Goal: Task Accomplishment & Management: Complete application form

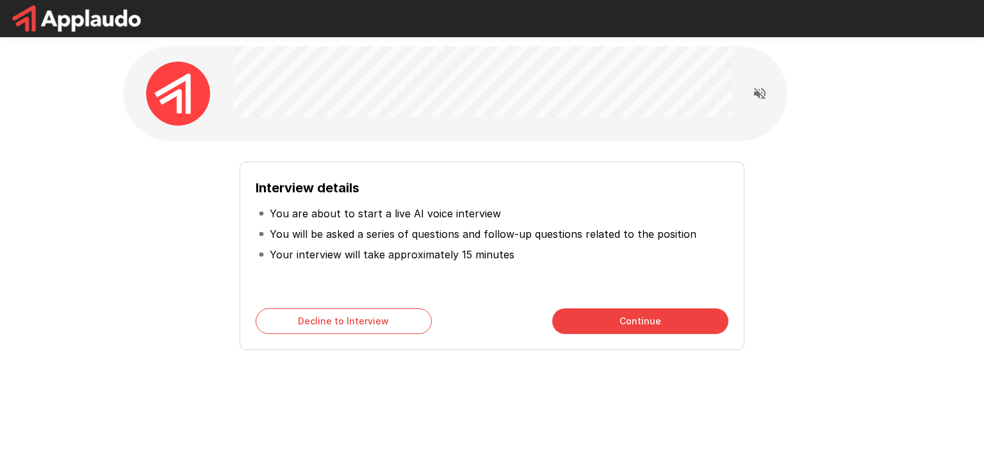
click at [663, 324] on button "Continue" at bounding box center [640, 321] width 176 height 26
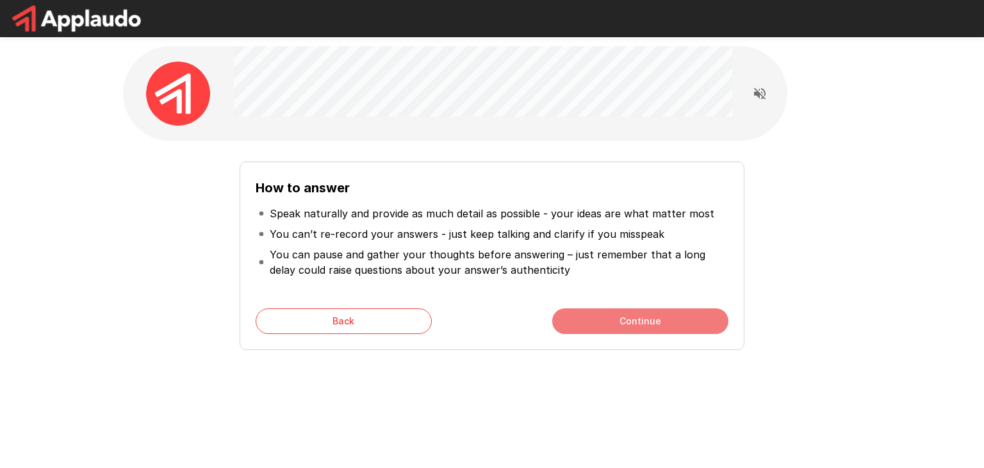
click at [663, 324] on button "Continue" at bounding box center [640, 321] width 176 height 26
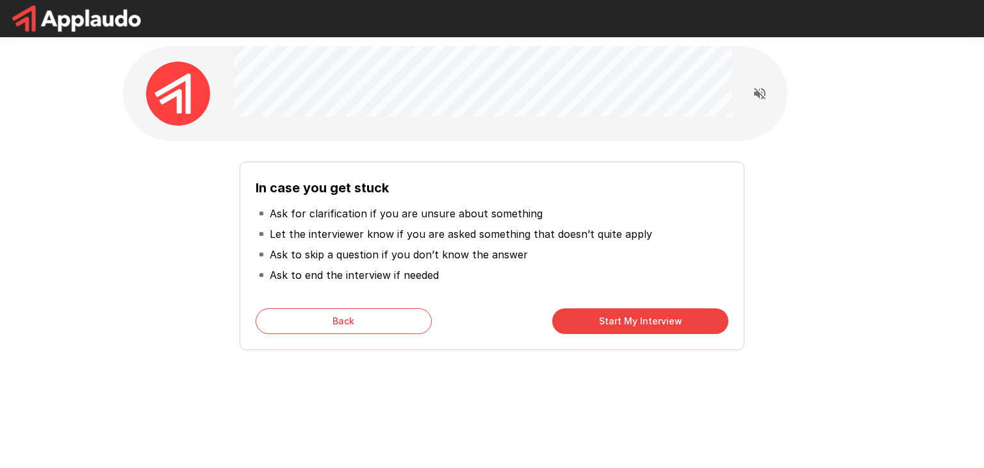
click at [663, 324] on button "Start My Interview" at bounding box center [640, 321] width 176 height 26
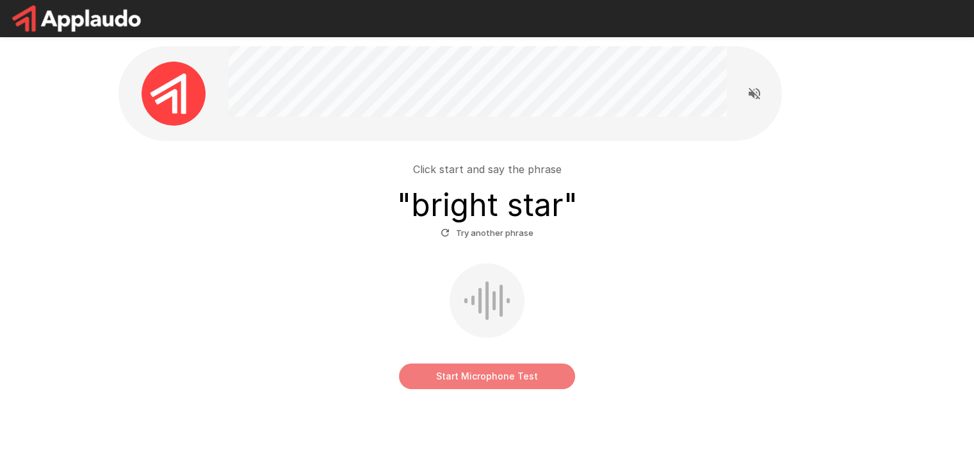
click at [467, 379] on button "Start Microphone Test" at bounding box center [487, 376] width 176 height 26
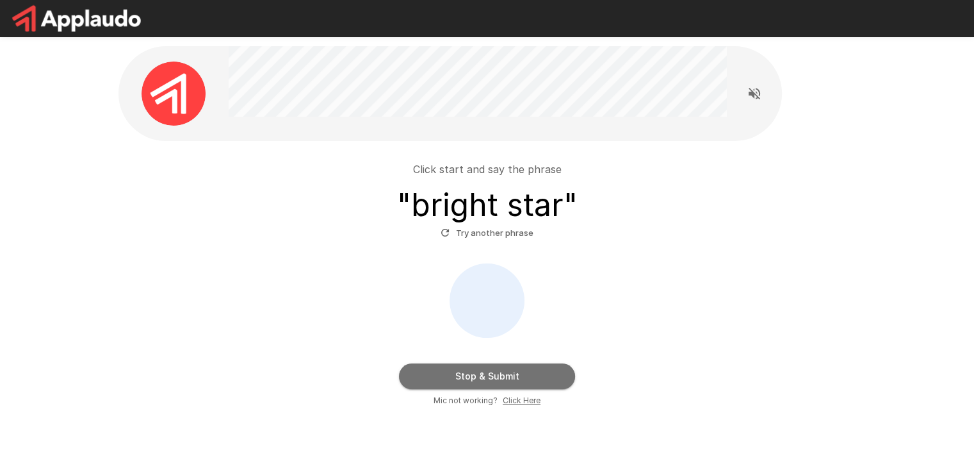
click at [467, 379] on button "Stop & Submit" at bounding box center [487, 376] width 176 height 26
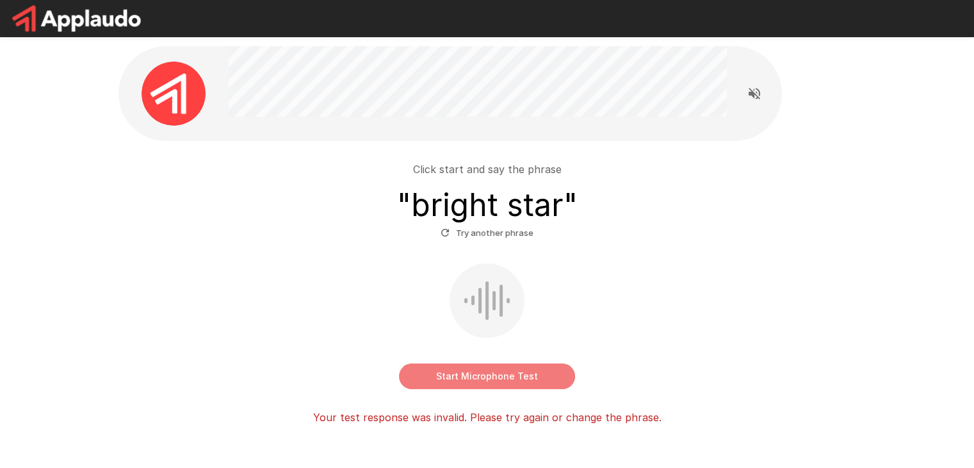
click at [478, 367] on button "Start Microphone Test" at bounding box center [487, 376] width 176 height 26
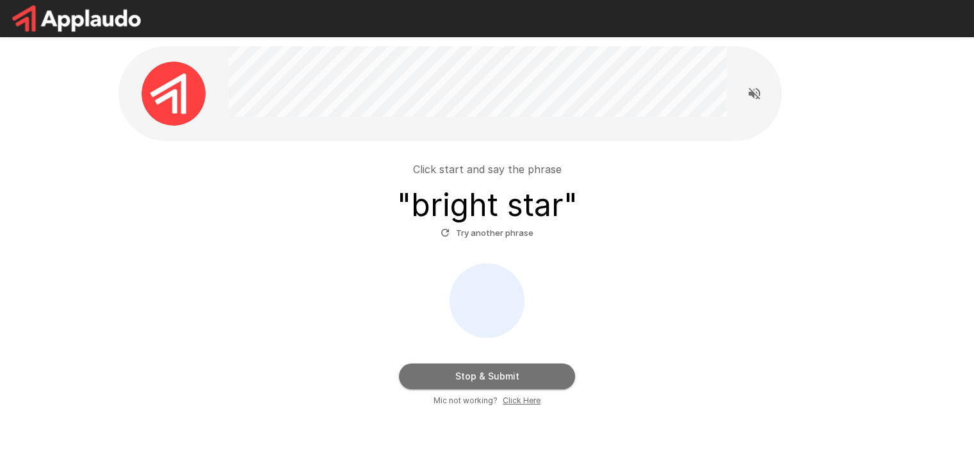
click at [478, 367] on button "Stop & Submit" at bounding box center [487, 376] width 176 height 26
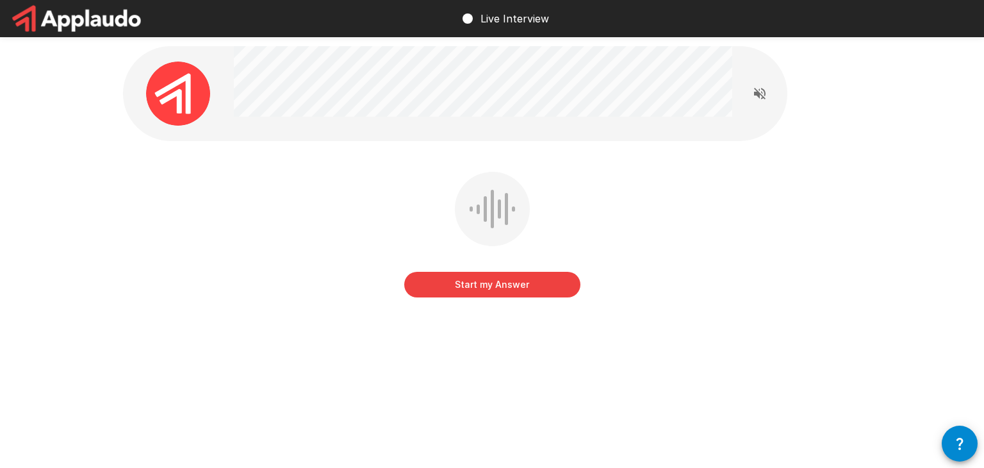
click at [474, 286] on button "Start my Answer" at bounding box center [492, 285] width 176 height 26
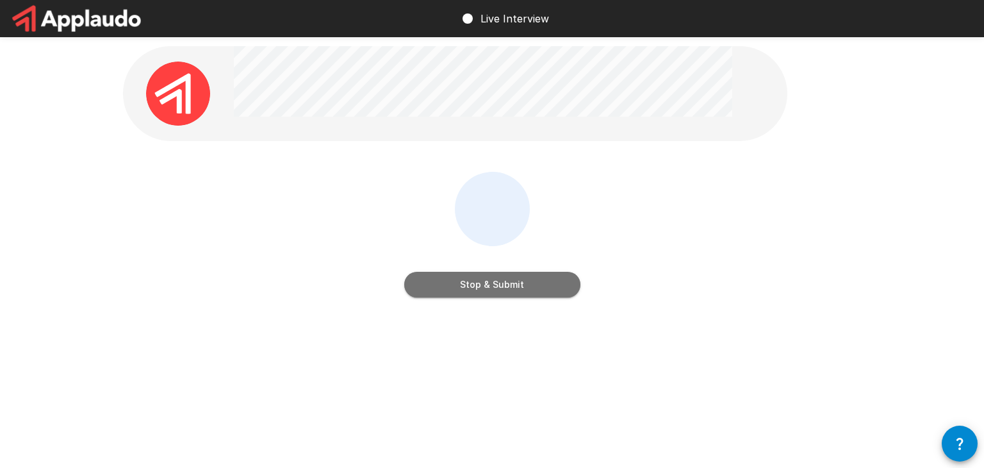
click at [474, 286] on button "Stop & Submit" at bounding box center [492, 285] width 176 height 26
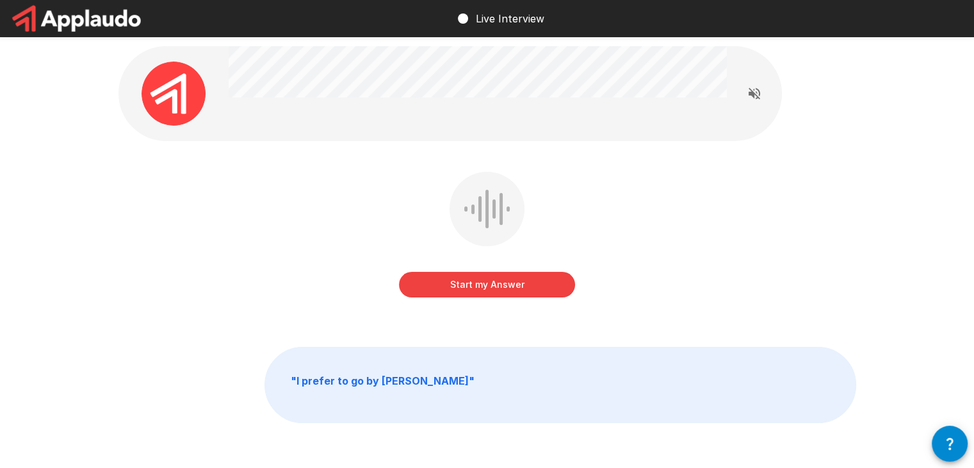
click at [500, 278] on button "Start my Answer" at bounding box center [487, 285] width 176 height 26
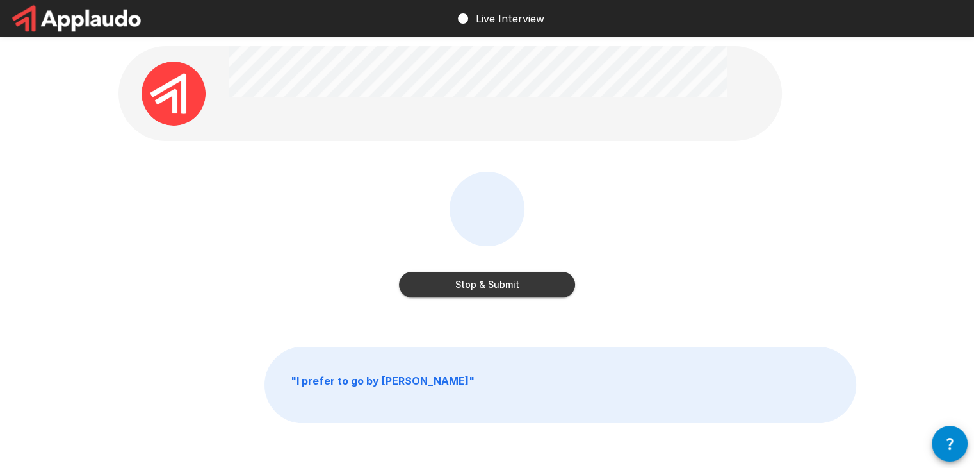
click at [500, 278] on button "Stop & Submit" at bounding box center [487, 285] width 176 height 26
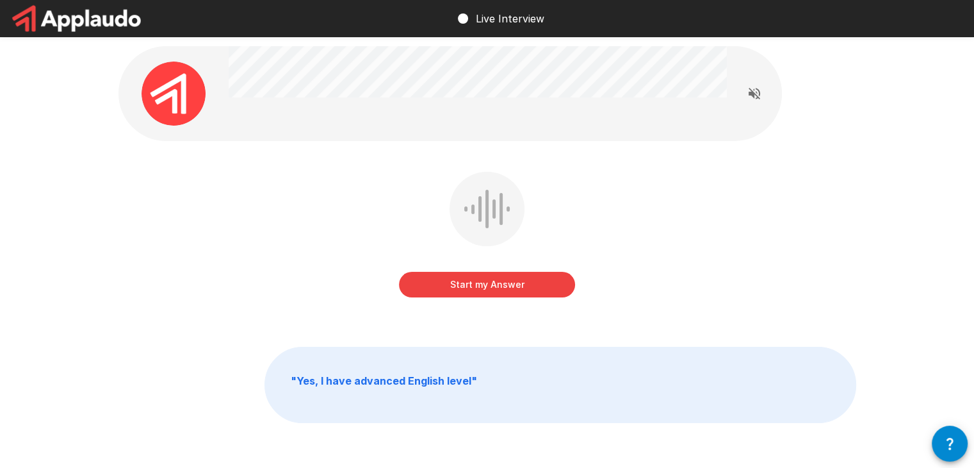
click at [477, 277] on button "Start my Answer" at bounding box center [487, 285] width 176 height 26
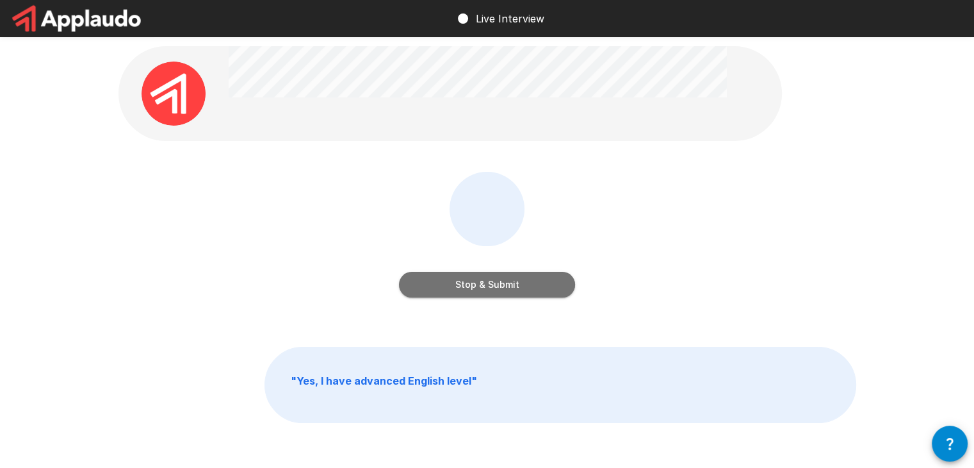
click at [510, 285] on button "Stop & Submit" at bounding box center [487, 285] width 176 height 26
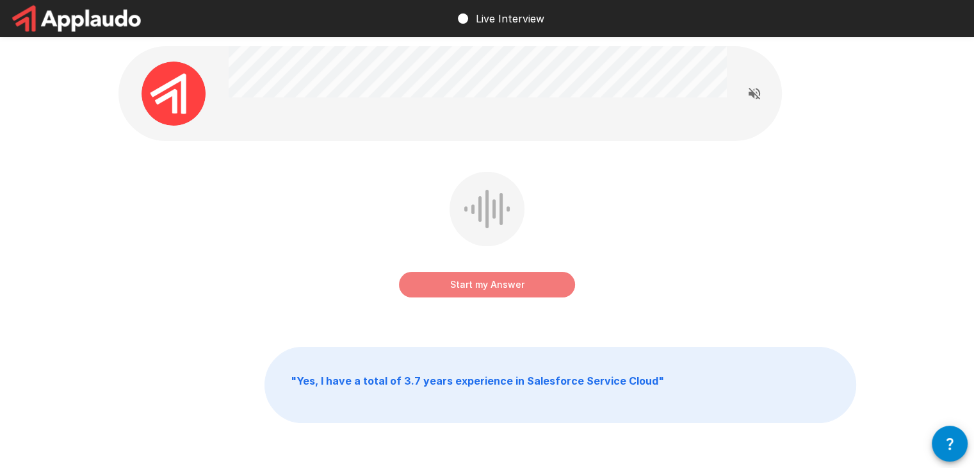
click at [487, 283] on button "Start my Answer" at bounding box center [487, 285] width 176 height 26
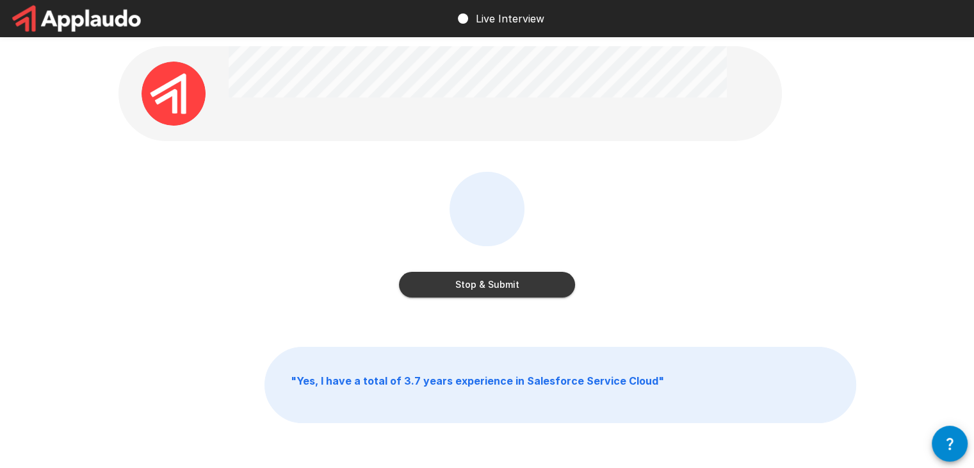
click at [487, 283] on button "Stop & Submit" at bounding box center [487, 285] width 176 height 26
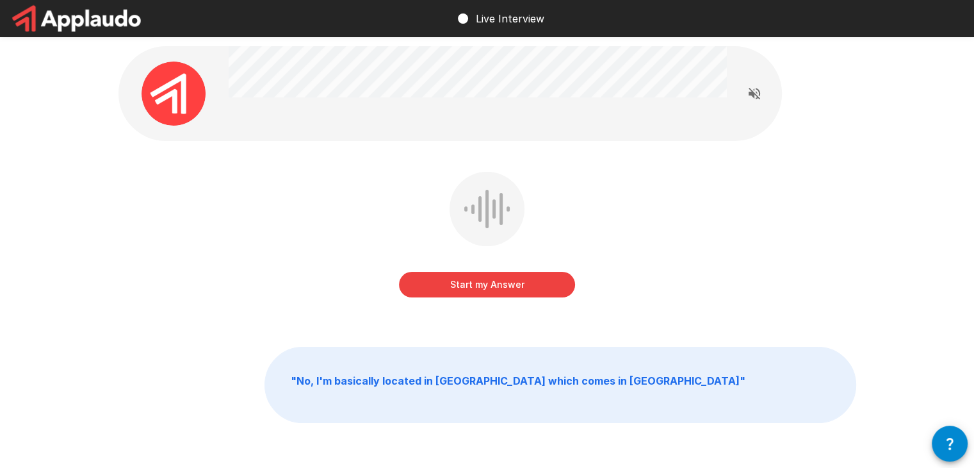
click at [493, 283] on button "Start my Answer" at bounding box center [487, 285] width 176 height 26
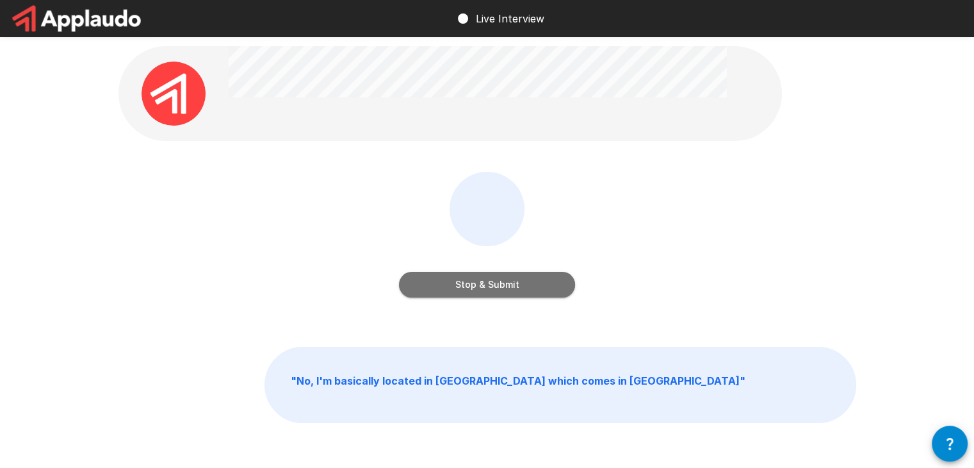
click at [489, 283] on button "Stop & Submit" at bounding box center [487, 285] width 176 height 26
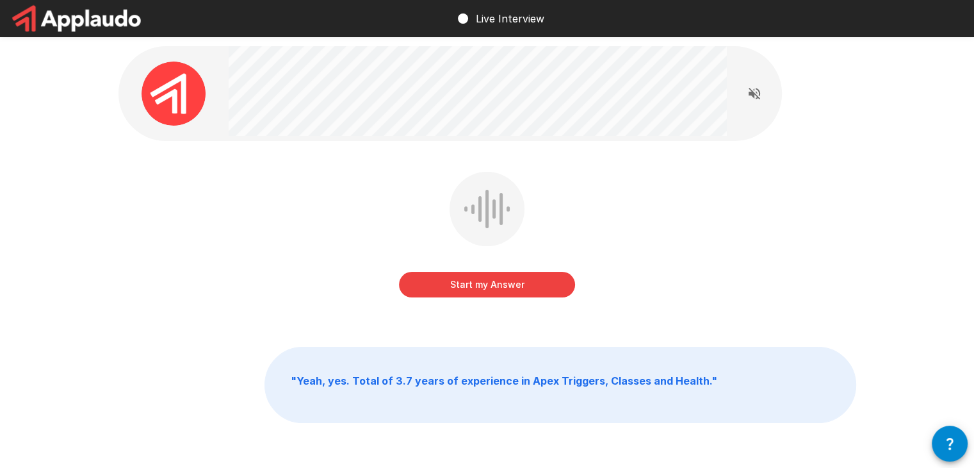
click at [671, 384] on b "" Yeah, yes. Total of 3.7 years of experience in Apex Triggers, Classes and Hea…" at bounding box center [504, 380] width 427 height 13
click at [678, 382] on b "" Yeah, yes. Total of 3.7 years of experience in Apex Triggers, Classes and Hea…" at bounding box center [504, 380] width 427 height 13
click at [679, 381] on b "" Yeah, yes. Total of 3.7 years of experience in Apex Triggers, Classes and Hea…" at bounding box center [504, 380] width 427 height 13
click at [711, 379] on p "" Yeah, yes. Total of 3.7 years of experience in Apex Triggers, Classes and Hea…" at bounding box center [560, 384] width 591 height 75
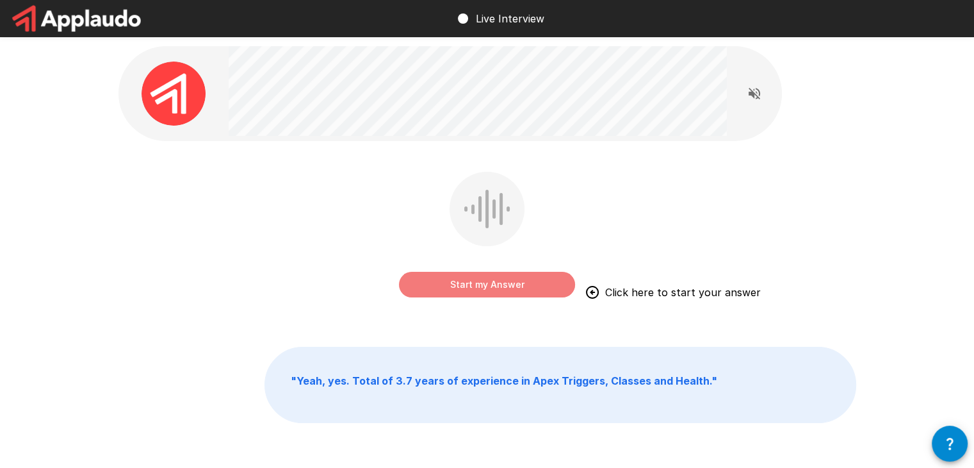
click at [498, 283] on button "Start my Answer" at bounding box center [487, 285] width 176 height 26
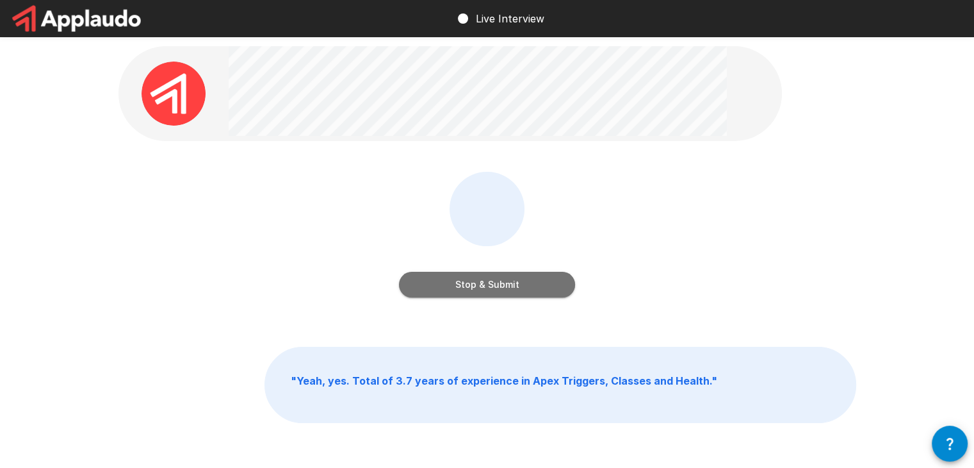
click at [526, 292] on button "Stop & Submit" at bounding box center [487, 285] width 176 height 26
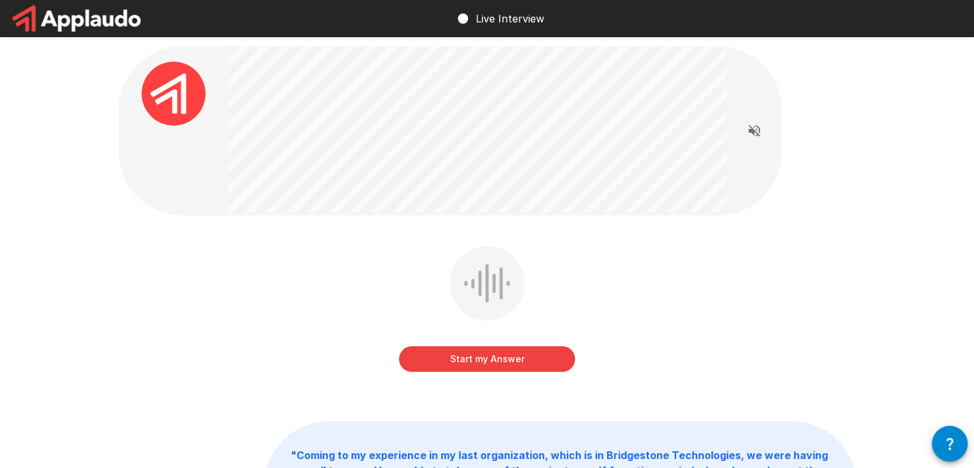
click at [482, 350] on button "Start my Answer" at bounding box center [487, 359] width 176 height 26
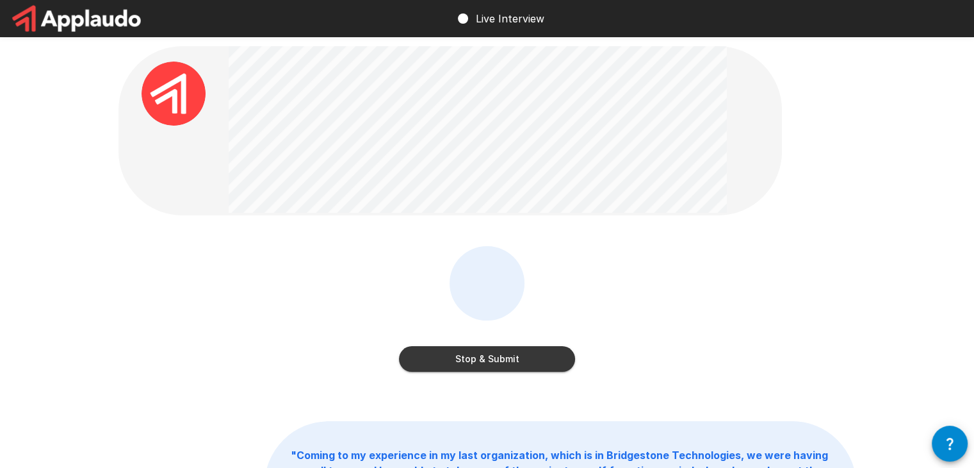
click at [538, 361] on button "Stop & Submit" at bounding box center [487, 359] width 176 height 26
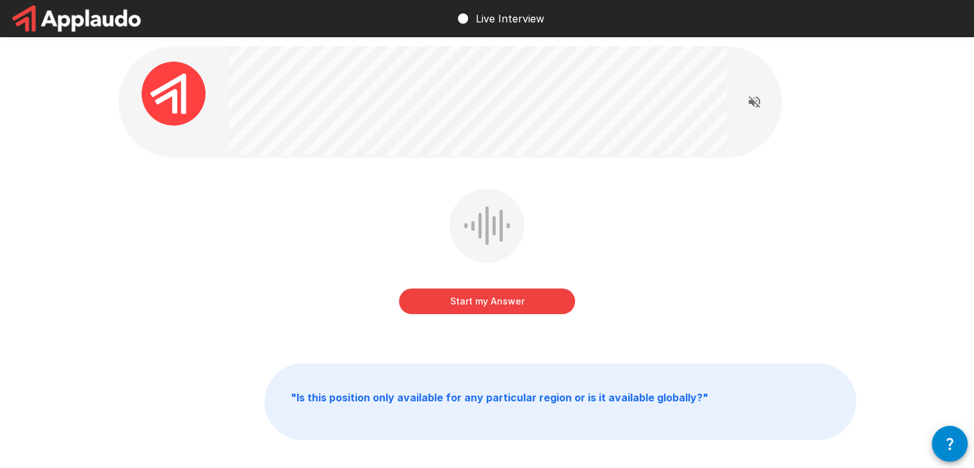
click at [462, 295] on button "Start my Answer" at bounding box center [487, 301] width 176 height 26
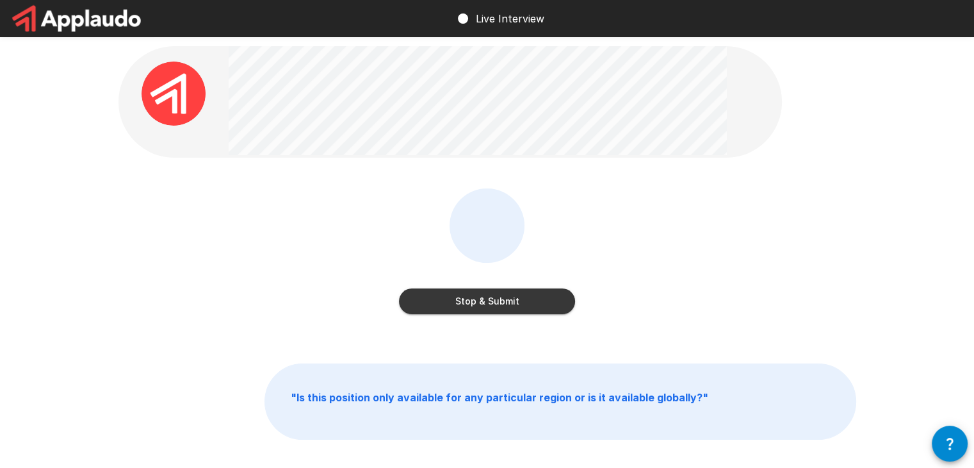
click at [502, 299] on button "Stop & Submit" at bounding box center [487, 301] width 176 height 26
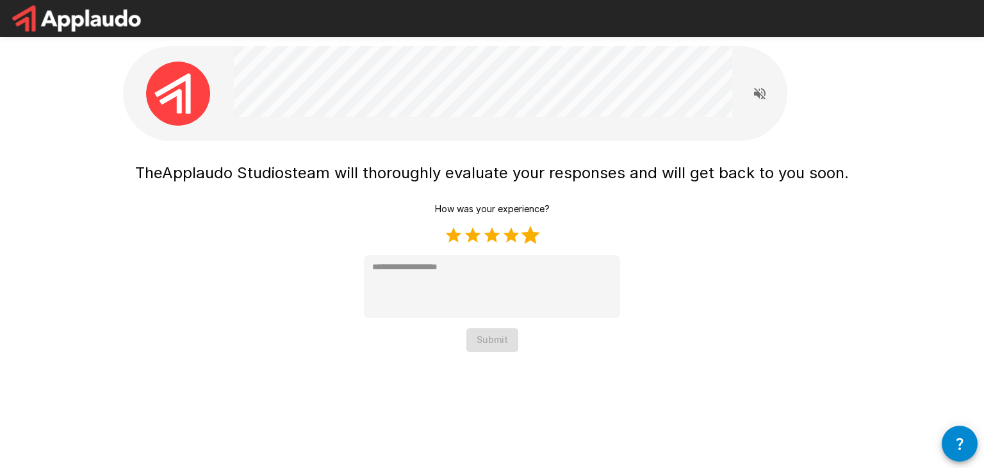
click at [529, 234] on label "5 Stars" at bounding box center [530, 235] width 19 height 19
type textarea "*"
click at [496, 339] on button "Submit" at bounding box center [492, 340] width 52 height 24
